Goal: Transaction & Acquisition: Purchase product/service

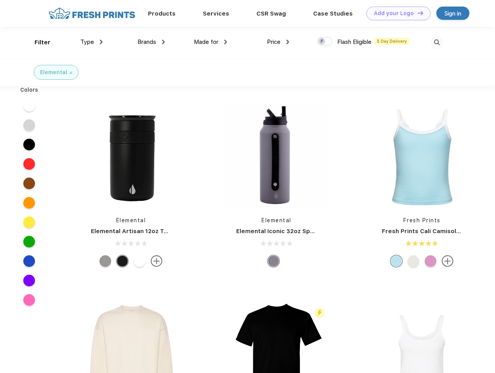
click at [395, 13] on link "Add your Logo Design Tool" at bounding box center [398, 14] width 64 height 14
click at [0, 0] on div "Design Tool" at bounding box center [0, 0] width 0 height 0
click at [417, 13] on link "Add your Logo Design Tool" at bounding box center [398, 14] width 64 height 14
click at [37, 42] on div "Filter" at bounding box center [43, 42] width 16 height 9
click at [92, 42] on span "Type" at bounding box center [87, 41] width 14 height 7
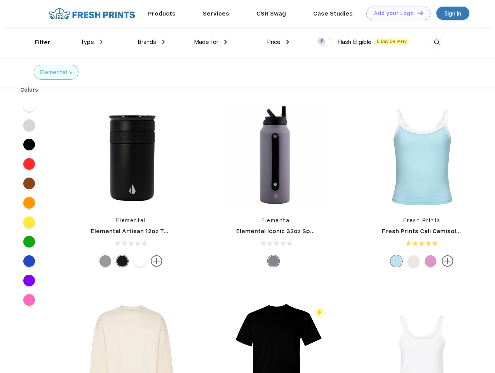
click at [151, 42] on span "Brands" at bounding box center [146, 41] width 19 height 7
click at [210, 42] on span "Made for" at bounding box center [206, 41] width 24 height 7
click at [278, 42] on span "Price" at bounding box center [274, 41] width 14 height 7
click at [325, 42] on div at bounding box center [324, 41] width 15 height 9
click at [322, 42] on input "checkbox" at bounding box center [319, 38] width 5 height 5
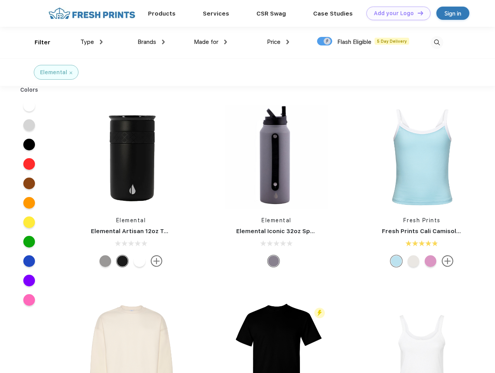
click at [436, 42] on img at bounding box center [436, 42] width 13 height 13
